Goal: Register for event/course

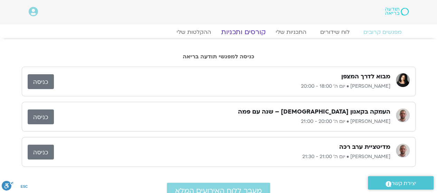
click at [244, 31] on link "קורסים ותכניות" at bounding box center [243, 32] width 61 height 8
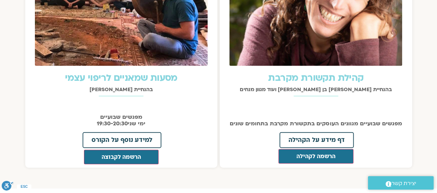
scroll to position [830, 0]
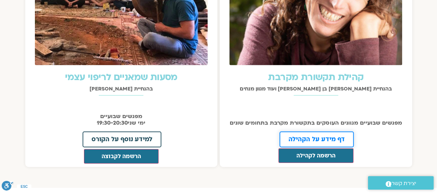
click at [327, 137] on span "דף מידע על הקהילה" at bounding box center [317, 140] width 56 height 6
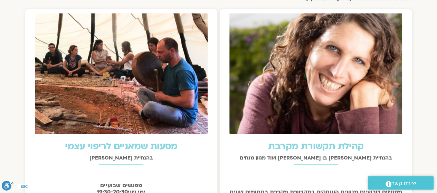
scroll to position [865, 0]
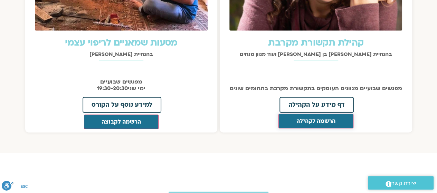
click at [306, 114] on button "הרשמה לקהילה" at bounding box center [316, 121] width 75 height 15
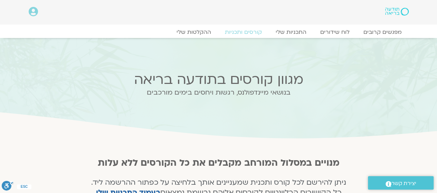
scroll to position [0, 0]
click at [381, 31] on link "מפגשים קרובים" at bounding box center [382, 32] width 63 height 8
click at [372, 31] on link "מפגשים קרובים" at bounding box center [382, 32] width 63 height 8
